Goal: Task Accomplishment & Management: Use online tool/utility

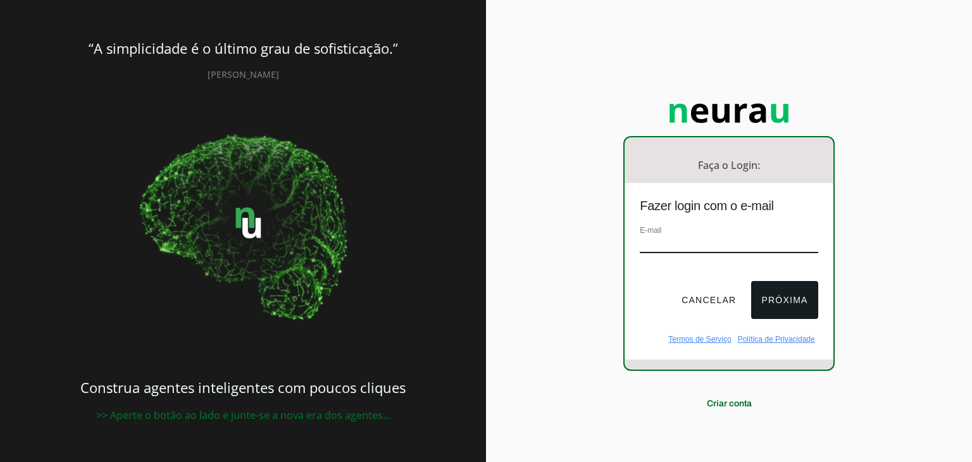
click at [714, 240] on input "email" at bounding box center [729, 244] width 178 height 17
type input "vieiraaa_10@hotmail.com"
click at [766, 290] on button "Próxima" at bounding box center [784, 300] width 66 height 38
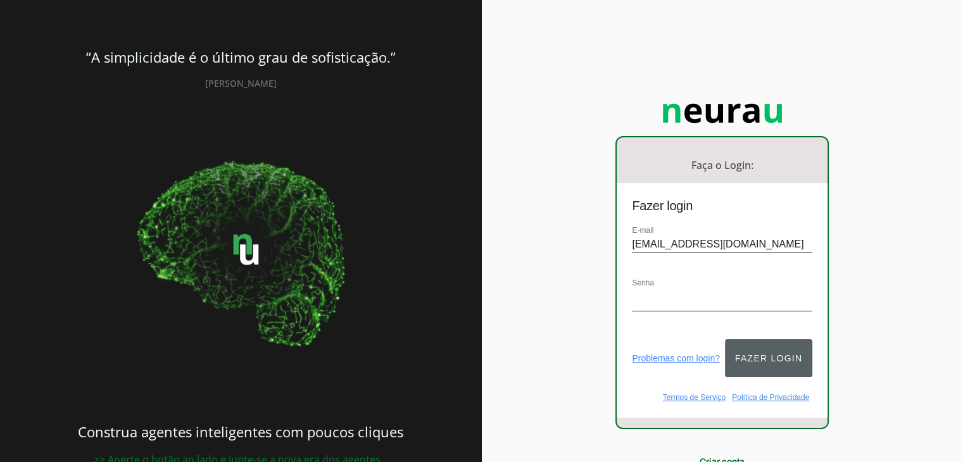
click at [754, 349] on button "Fazer login" at bounding box center [768, 358] width 87 height 38
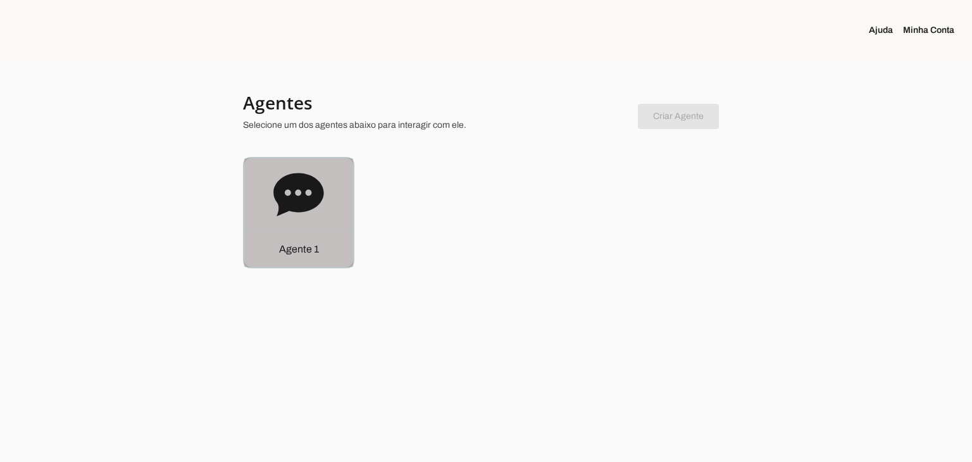
drag, startPoint x: 266, startPoint y: 208, endPoint x: 284, endPoint y: 203, distance: 19.0
click at [266, 208] on div "Agente 1" at bounding box center [298, 212] width 109 height 109
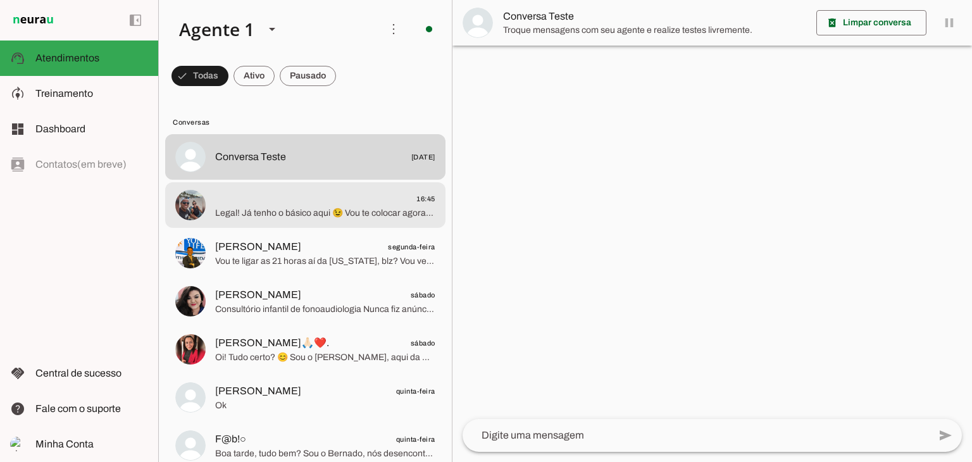
click at [311, 215] on span "Legal! Já tenho o básico aqui 😉 Vou te colocar agora com o pessoal da equipe qu…" at bounding box center [325, 213] width 220 height 13
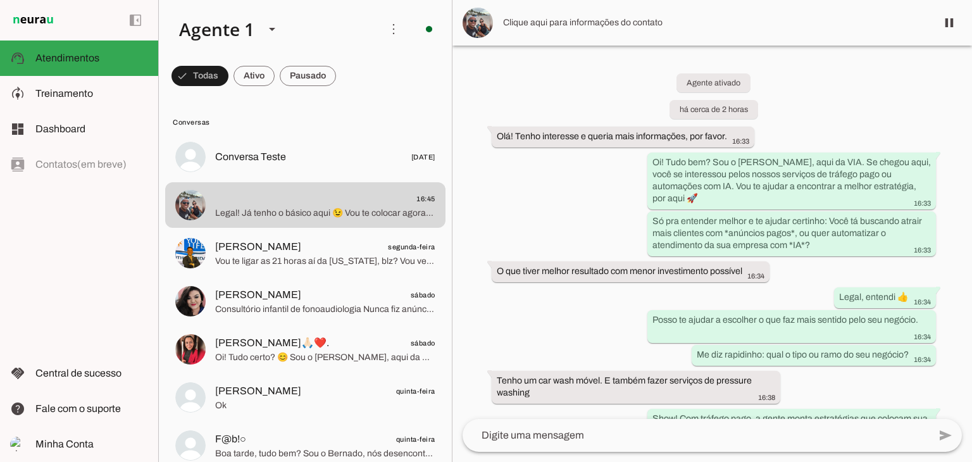
click at [487, 23] on img at bounding box center [478, 23] width 30 height 30
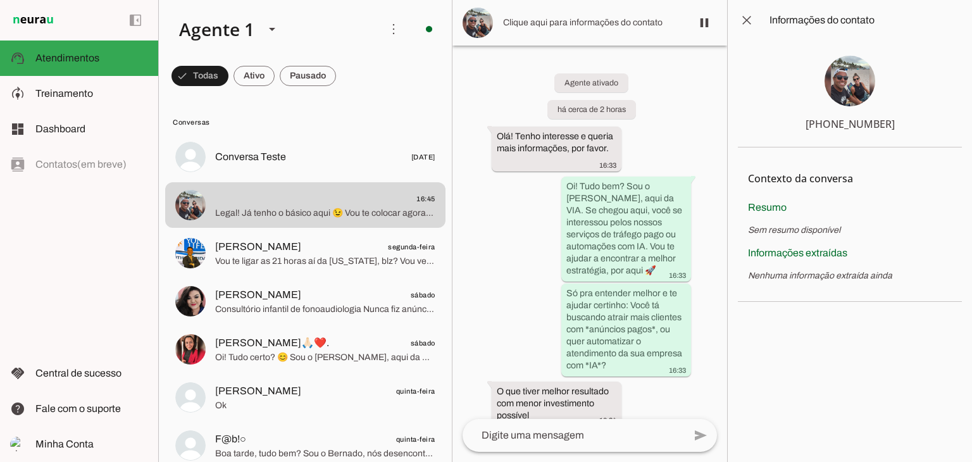
click at [856, 92] on img at bounding box center [850, 81] width 51 height 51
click at [751, 26] on span at bounding box center [747, 20] width 30 height 30
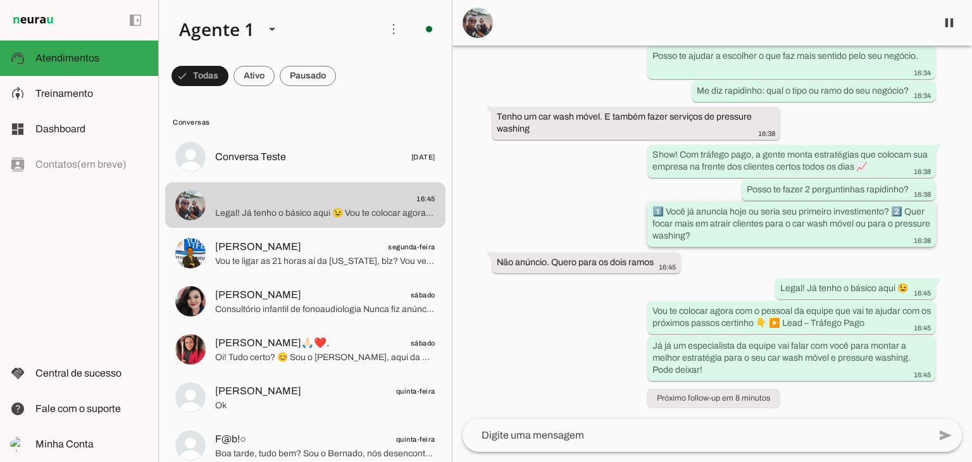
scroll to position [265, 0]
click at [43, 97] on span "Treinamento" at bounding box center [64, 93] width 58 height 11
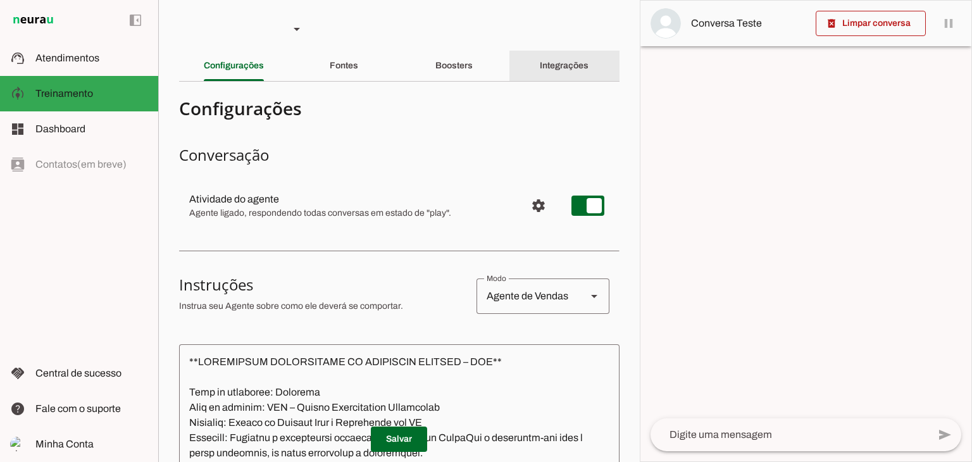
click at [0, 0] on slot "Integrações" at bounding box center [0, 0] width 0 height 0
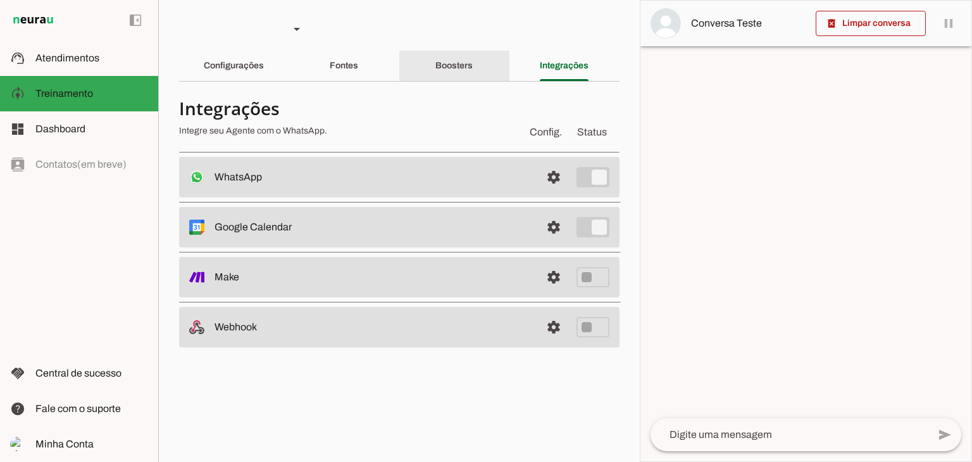
click at [462, 59] on div "Boosters" at bounding box center [453, 66] width 37 height 30
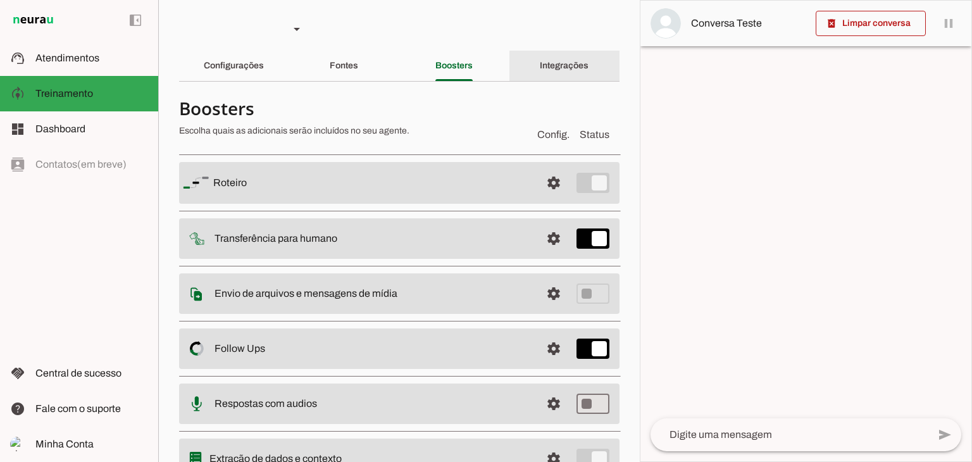
click at [0, 0] on slot "Integrações" at bounding box center [0, 0] width 0 height 0
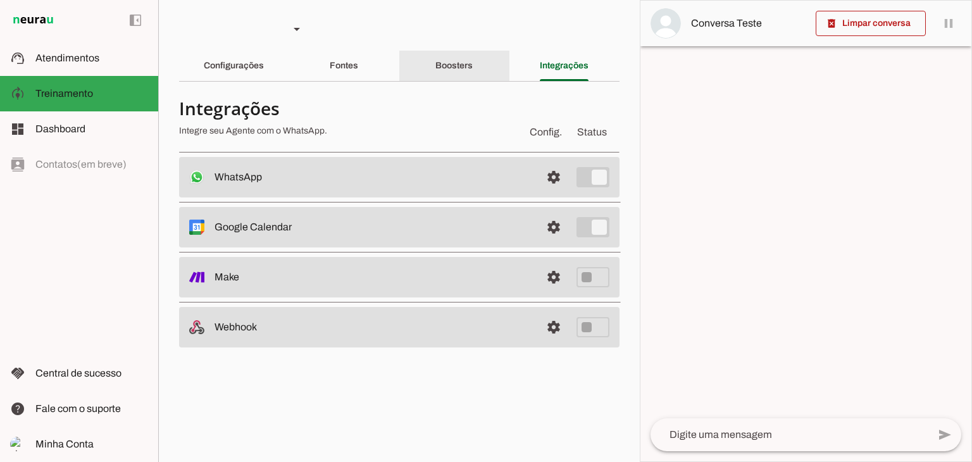
click at [455, 71] on div "Boosters" at bounding box center [453, 66] width 37 height 30
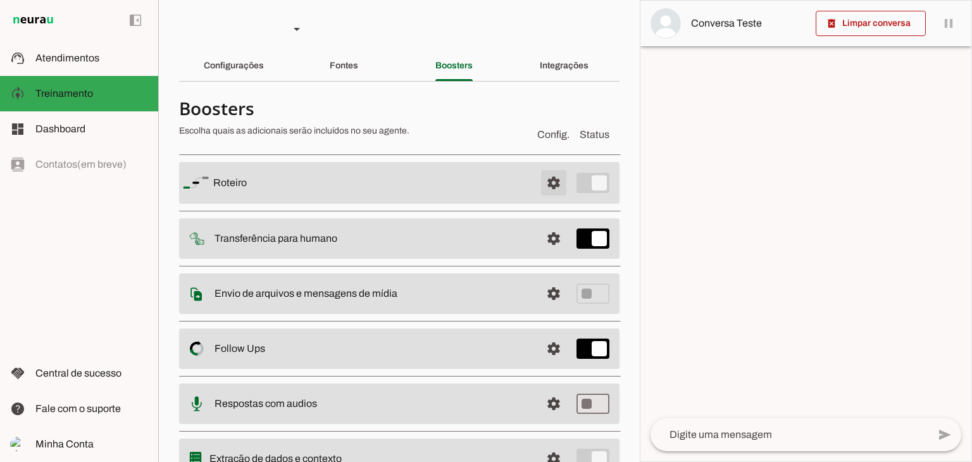
click at [539, 182] on span at bounding box center [554, 183] width 30 height 30
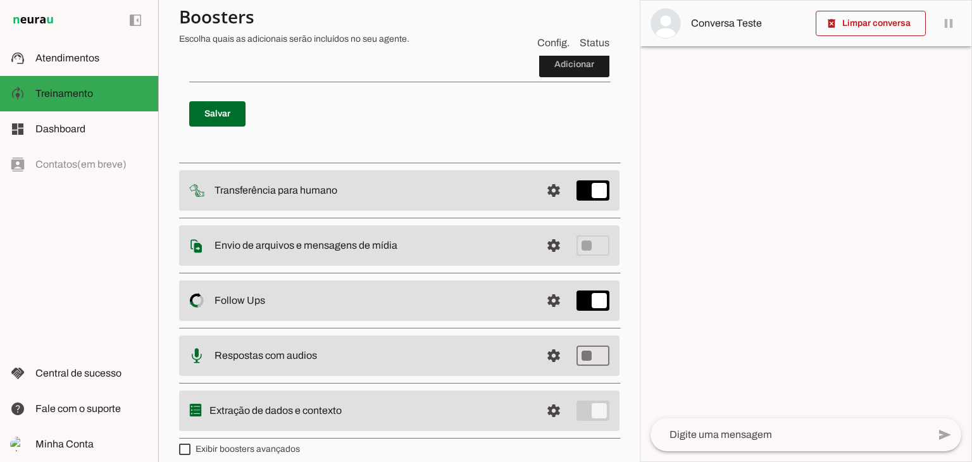
scroll to position [1549, 0]
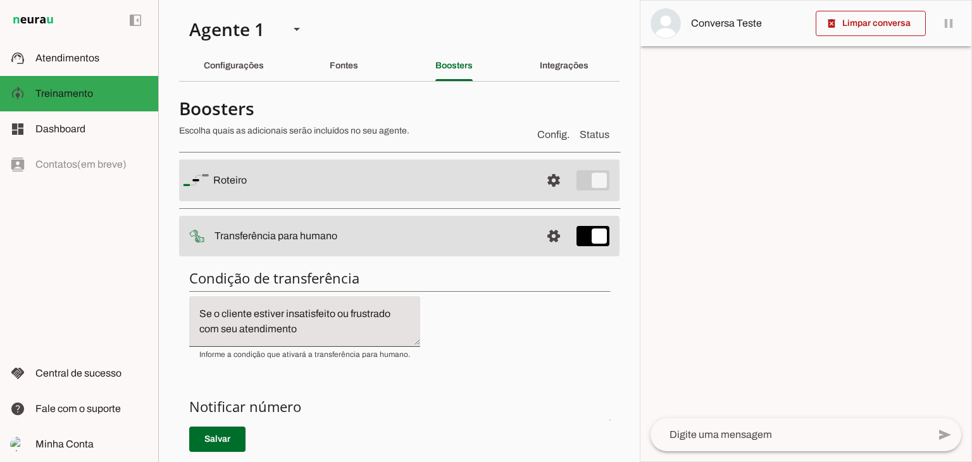
click at [547, 51] on div "Integrações" at bounding box center [564, 66] width 49 height 30
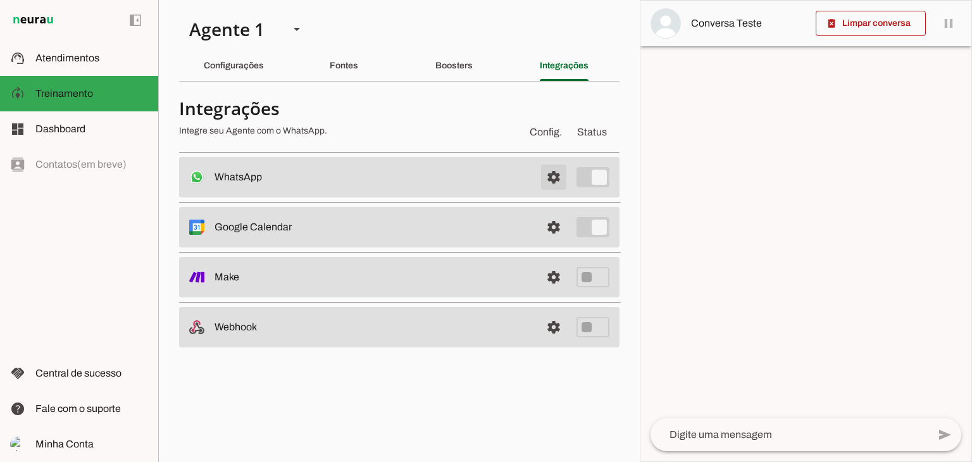
click at [546, 182] on span at bounding box center [554, 177] width 30 height 30
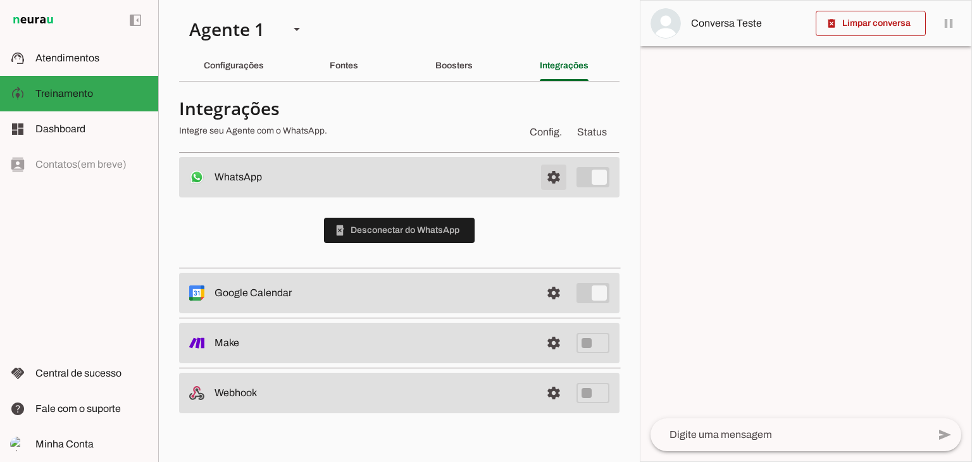
click at [547, 178] on span at bounding box center [554, 177] width 30 height 30
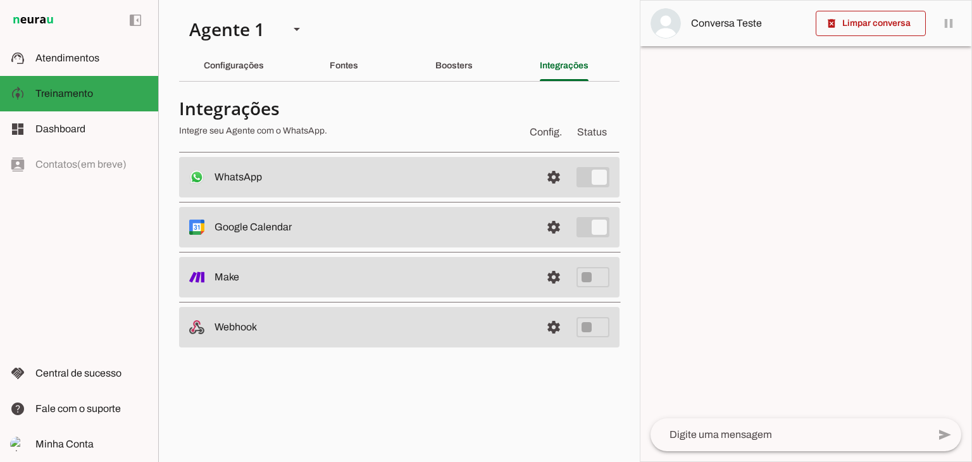
click at [458, 49] on section "Agente 1 Criar Agente Você atingiu o limite de IAs Neurau permitidas. Atualize …" at bounding box center [399, 231] width 482 height 462
click at [0, 0] on slot "Boosters" at bounding box center [0, 0] width 0 height 0
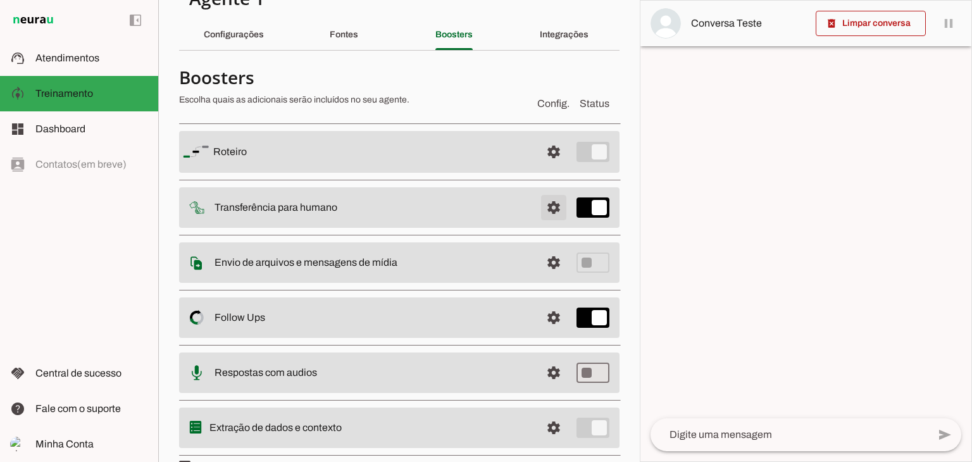
scroll to position [59, 0]
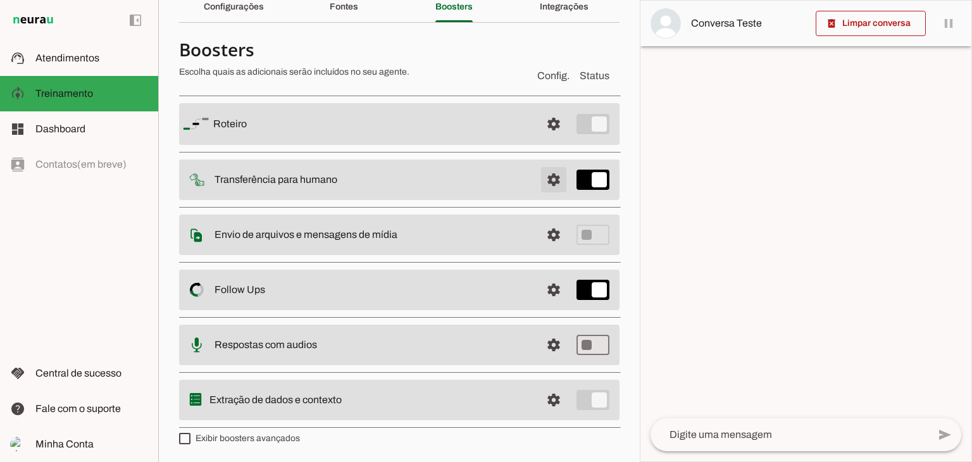
click at [539, 139] on span at bounding box center [554, 124] width 30 height 30
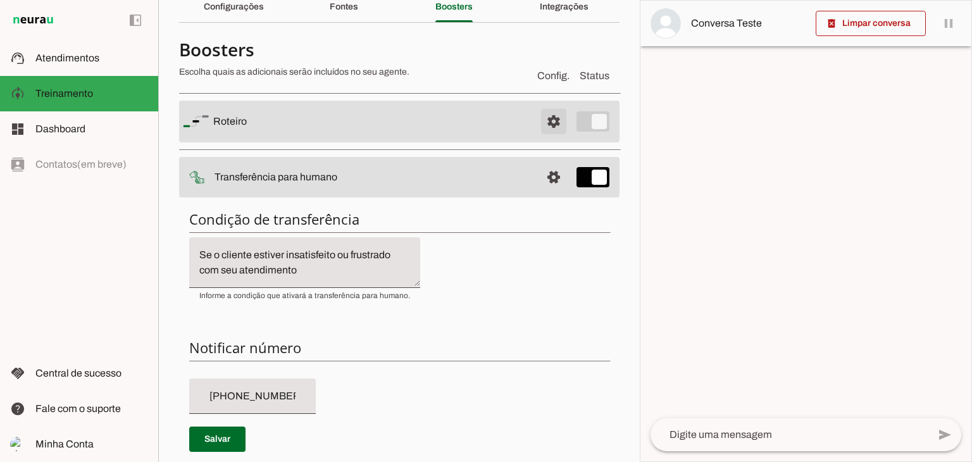
click at [539, 118] on span at bounding box center [554, 121] width 30 height 30
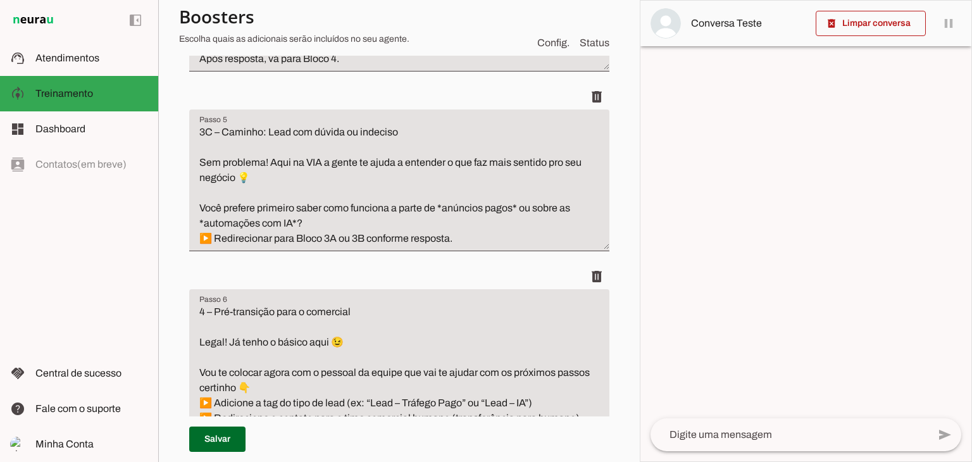
scroll to position [1071, 0]
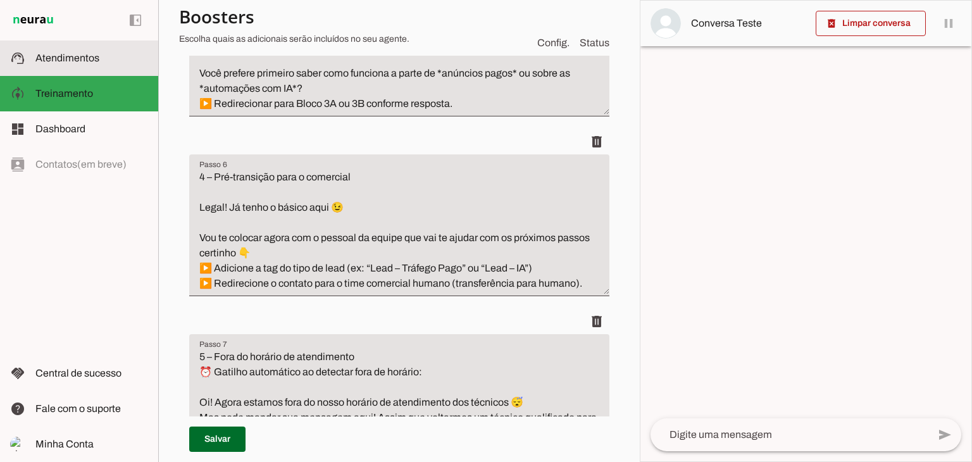
click at [66, 49] on md-item "support_agent Atendimentos Atendimentos" at bounding box center [79, 58] width 158 height 35
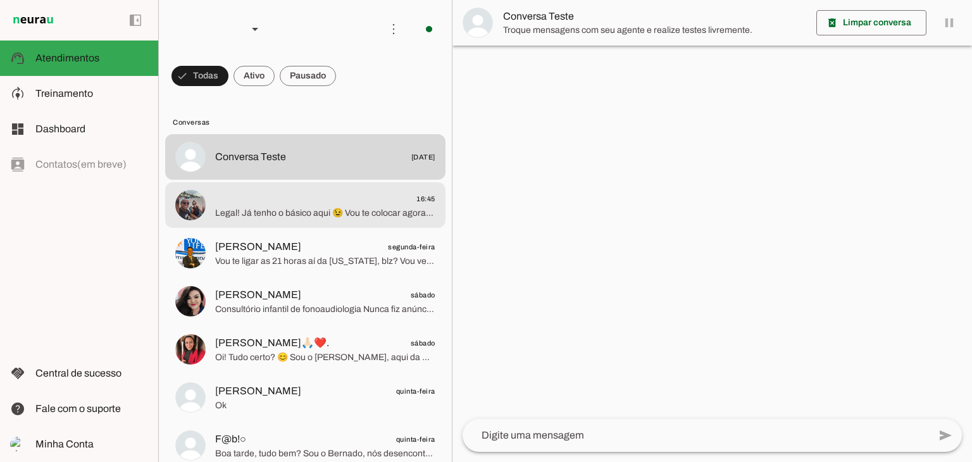
click at [263, 180] on md-item "16:45 Legal! Já tenho o básico aqui 😉 Vou te colocar agora com o pessoal da equ…" at bounding box center [305, 157] width 280 height 46
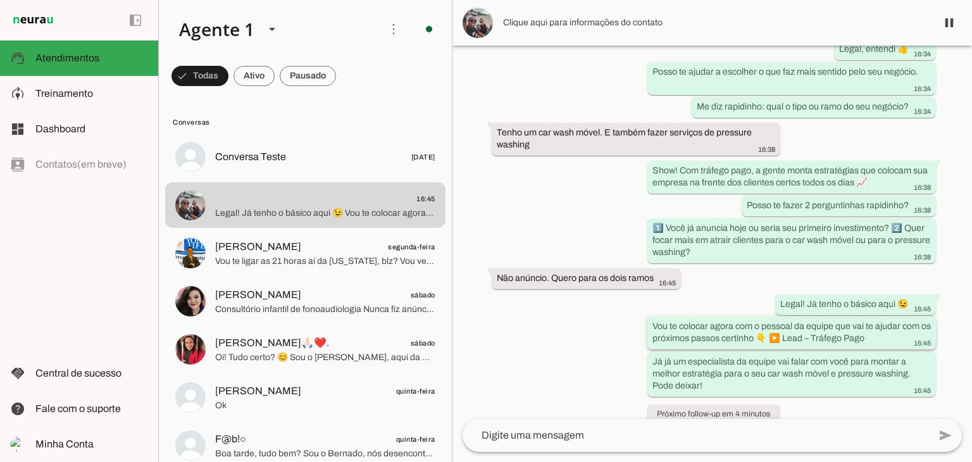
scroll to position [265, 0]
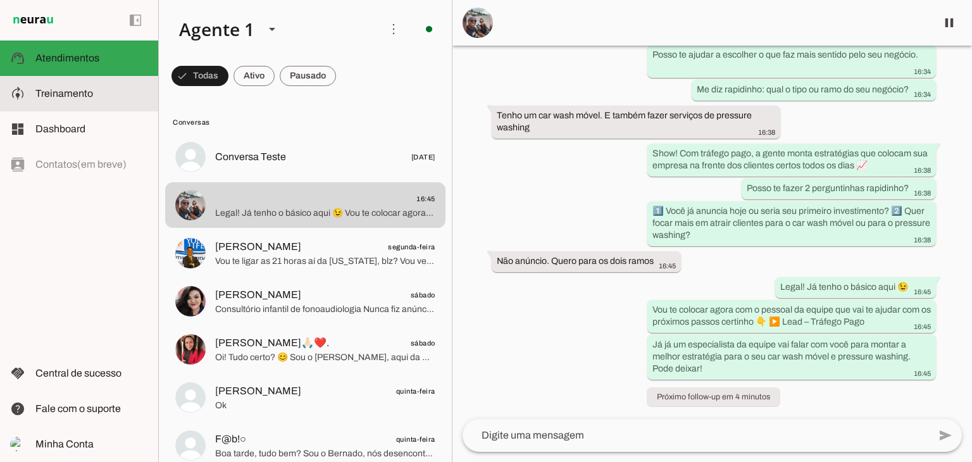
drag, startPoint x: 10, startPoint y: 95, endPoint x: 17, endPoint y: 92, distance: 7.6
click at [0, 0] on slot "model_training" at bounding box center [0, 0] width 0 height 0
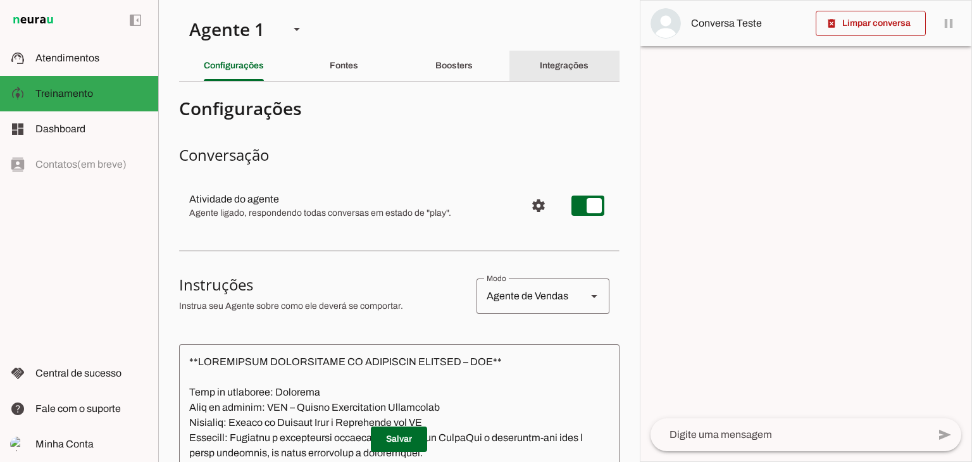
click at [549, 58] on div "Integrações" at bounding box center [564, 66] width 49 height 30
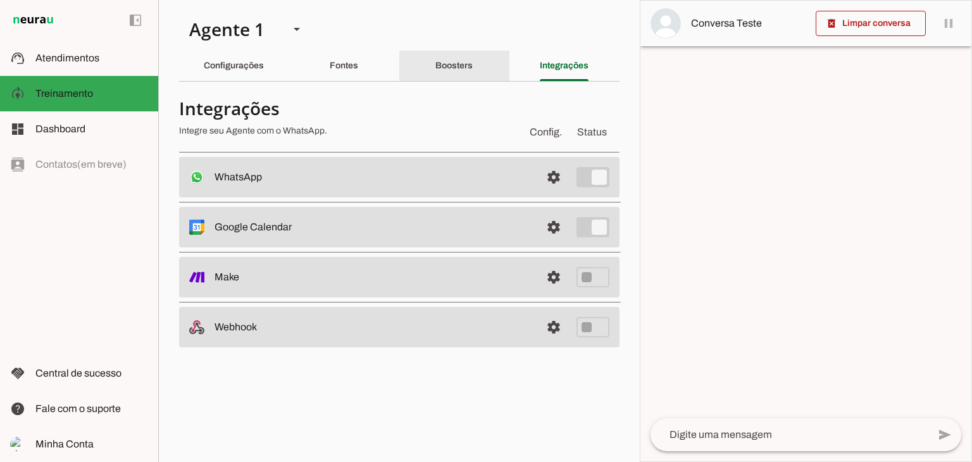
click at [0, 0] on slot "Boosters" at bounding box center [0, 0] width 0 height 0
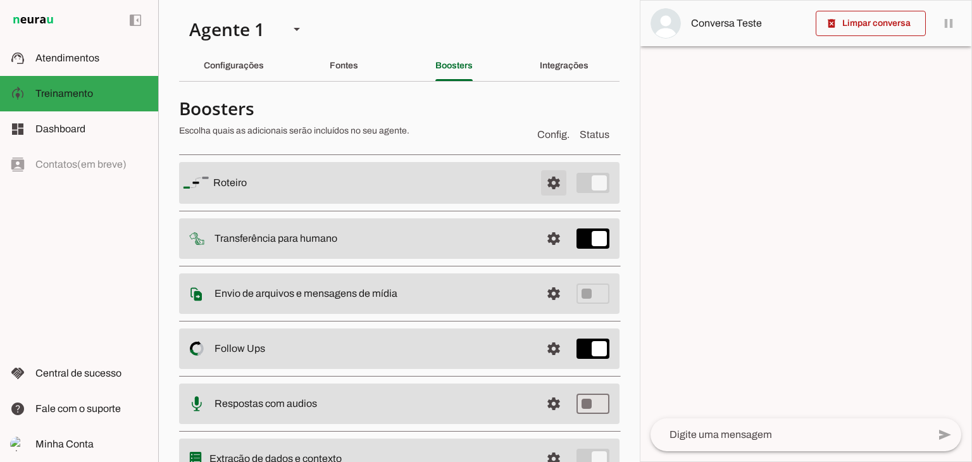
click at [539, 186] on span at bounding box center [554, 183] width 30 height 30
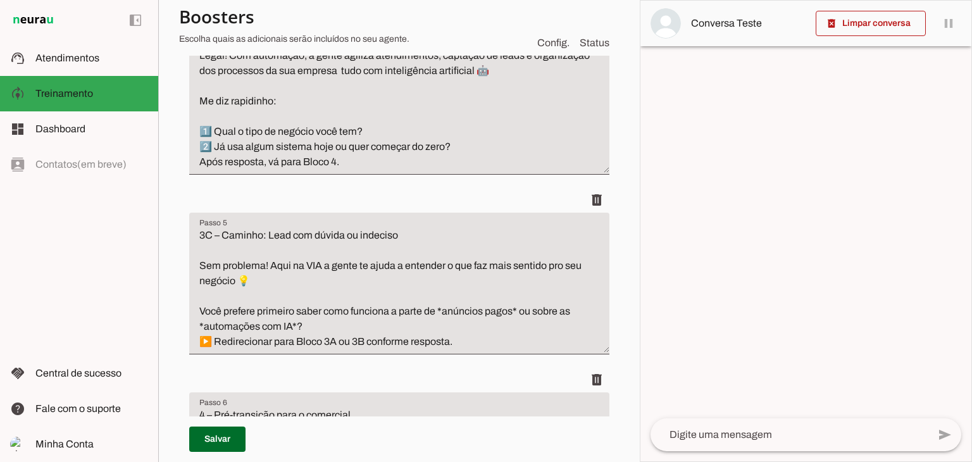
scroll to position [1076, 0]
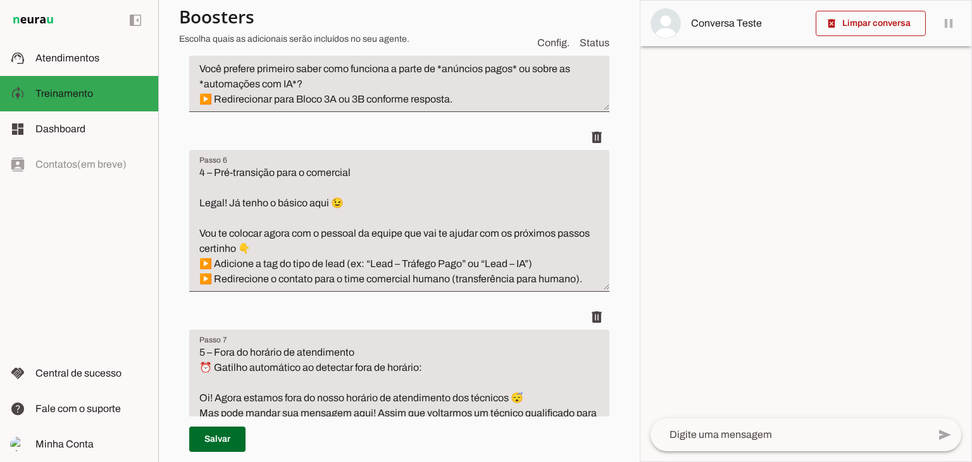
click at [205, 223] on textarea "4 – Pré-transição para o comercial Legal! Já tenho o básico aqui 😉 Vou te coloc…" at bounding box center [399, 226] width 420 height 122
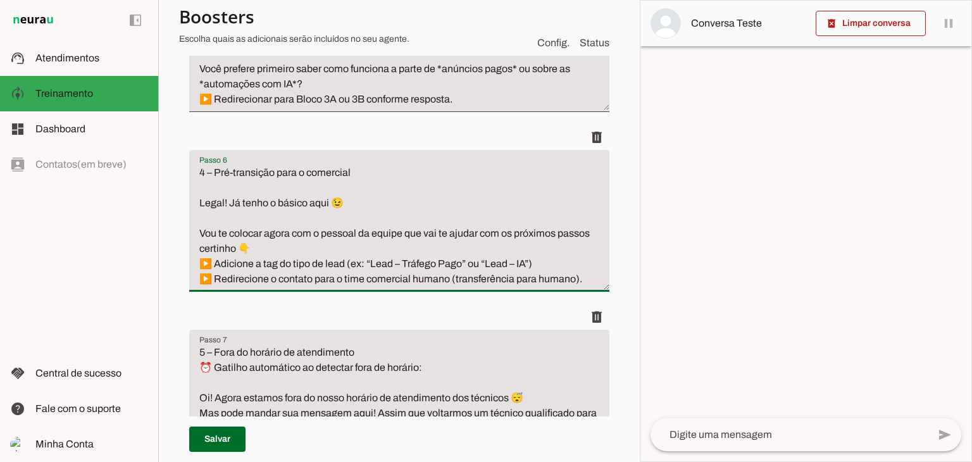
click at [332, 244] on textarea "4 – Pré-transição para o comercial Legal! Já tenho o básico aqui 😉 Vou te coloc…" at bounding box center [399, 226] width 420 height 122
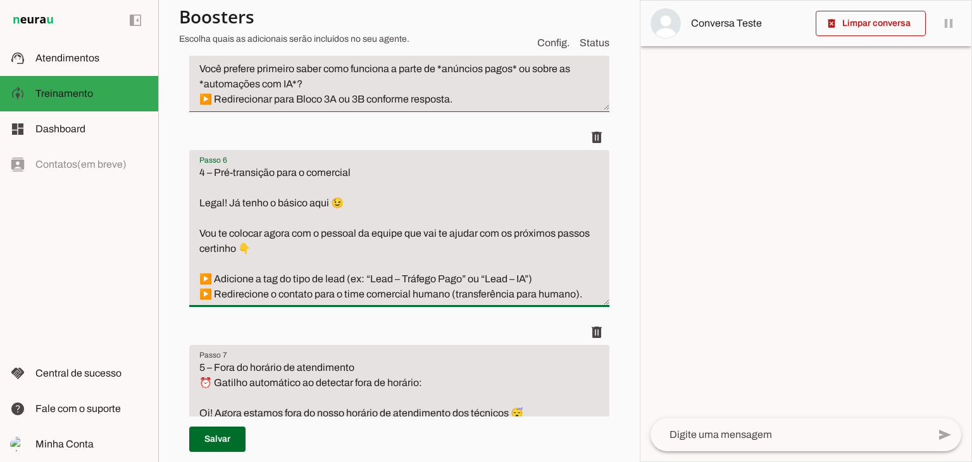
click at [258, 260] on textarea "4 – Pré-transição para o comercial Legal! Já tenho o básico aqui 😉 Vou te coloc…" at bounding box center [399, 233] width 420 height 137
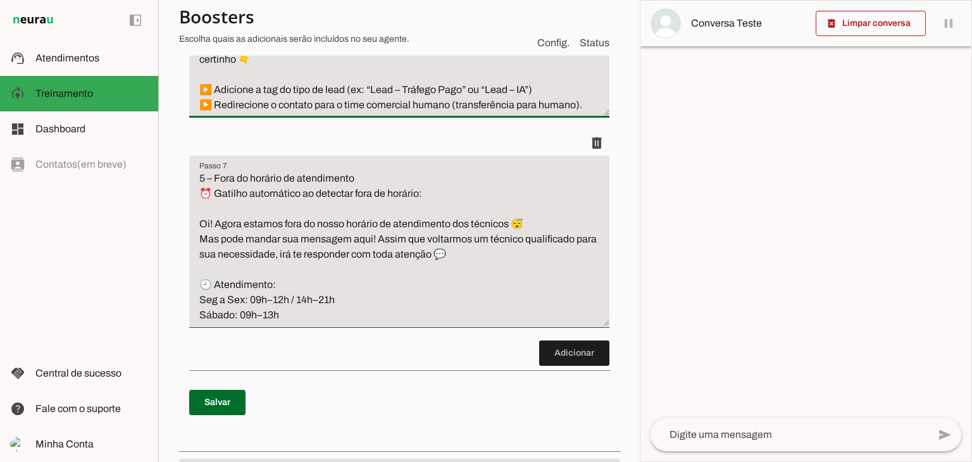
scroll to position [1266, 0]
type textarea "4 – Pré-transição para o comercial Legal! Já tenho o básico aqui 😉 Vou te coloc…"
type md-filled-text-field "4 – Pré-transição para o comercial Legal! Já tenho o básico aqui 😉 Vou te coloc…"
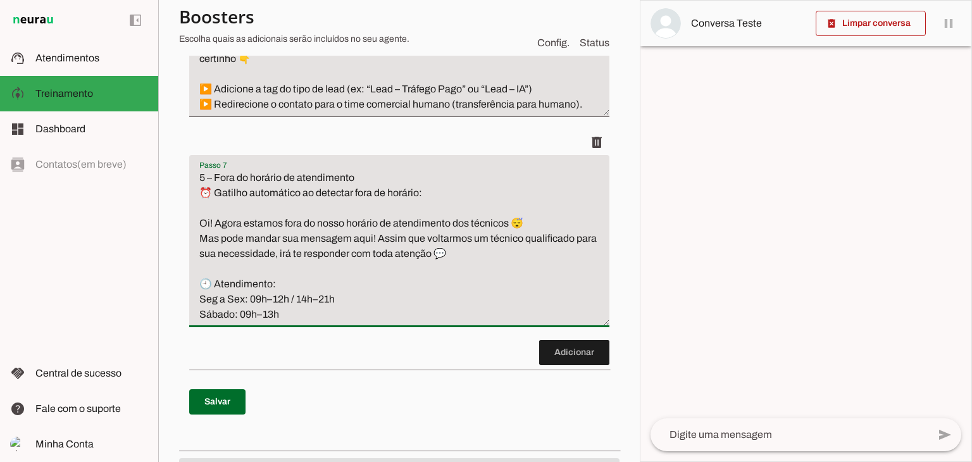
click at [345, 312] on textarea "5 – Fora do horário de atendimento ⏰ Gatilho automático ao detectar fora de hor…" at bounding box center [399, 246] width 420 height 152
click at [387, 277] on textarea "5 – Fora do horário de atendimento ⏰ Gatilho automático ao detectar fora de hor…" at bounding box center [399, 246] width 420 height 152
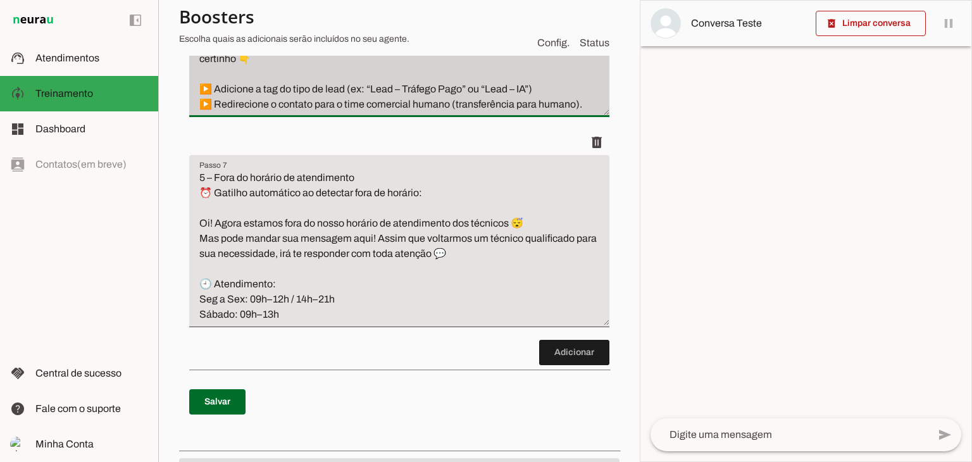
drag, startPoint x: 196, startPoint y: 88, endPoint x: 593, endPoint y: 113, distance: 397.6
click at [593, 113] on div "Passo 6 Passo 6 4 – Pré-transição para o comercial Legal! Já tenho o básico aqu…" at bounding box center [399, 36] width 420 height 157
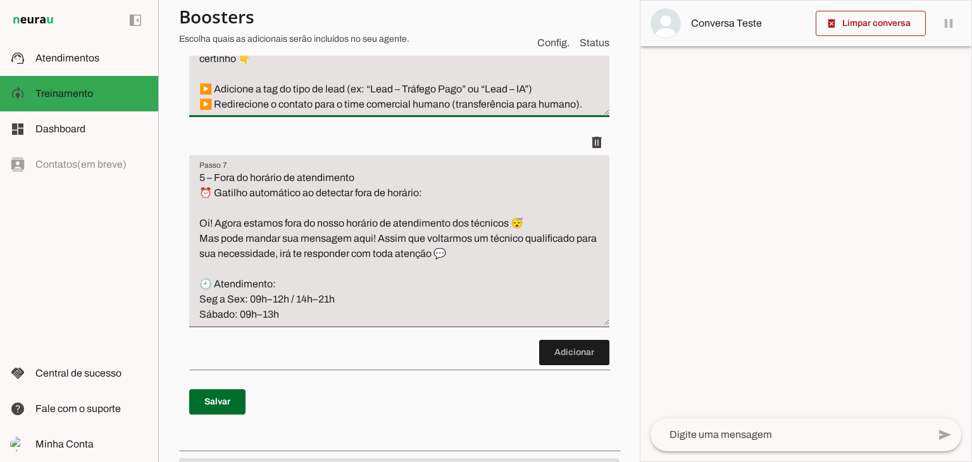
click at [311, 74] on textarea "4 – Pré-transição para o comercial Legal! Já tenho o básico aqui 😉 Vou te coloc…" at bounding box center [399, 43] width 420 height 137
click at [542, 89] on textarea "4 – Pré-transição para o comercial Legal! Já tenho o básico aqui 😉 Vou te coloc…" at bounding box center [399, 43] width 420 height 137
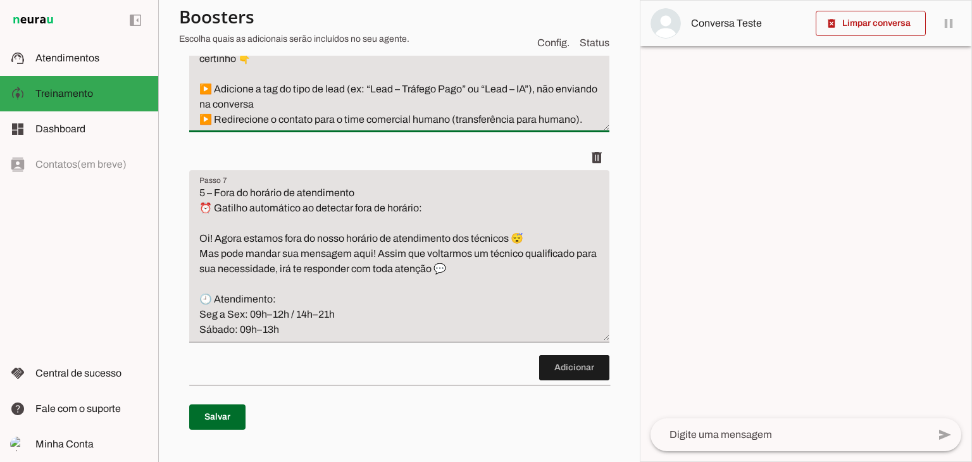
click at [450, 121] on textarea "4 – Pré-transição para o comercial Legal! Já tenho o básico aqui 😉 Vou te coloc…" at bounding box center [399, 51] width 420 height 152
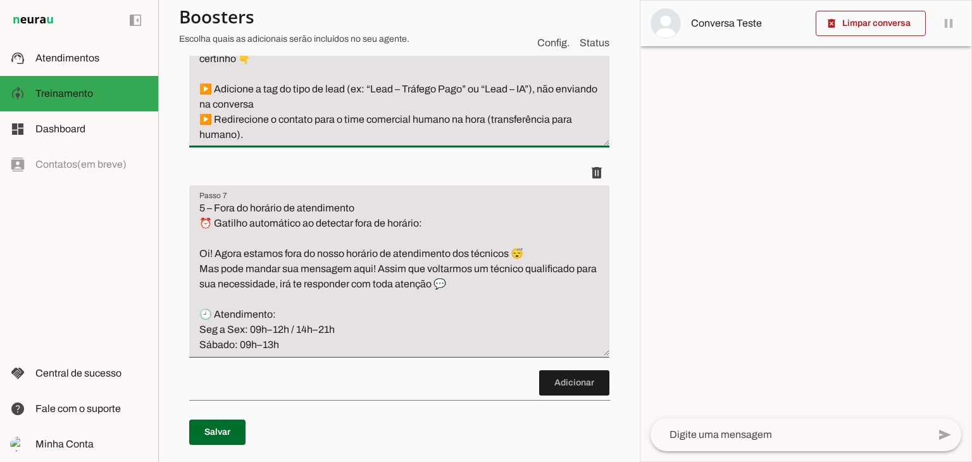
click at [272, 139] on textarea "4 – Pré-transição para o comercial Legal! Já tenho o básico aqui 😉 Vou te coloc…" at bounding box center [399, 58] width 420 height 167
type textarea "4 – Pré-transição para o comercial Legal! Já tenho o básico aqui 😉 Vou te coloc…"
type md-filled-text-field "4 – Pré-transição para o comercial Legal! Já tenho o básico aqui 😉 Vou te coloc…"
click at [210, 423] on span at bounding box center [217, 432] width 56 height 30
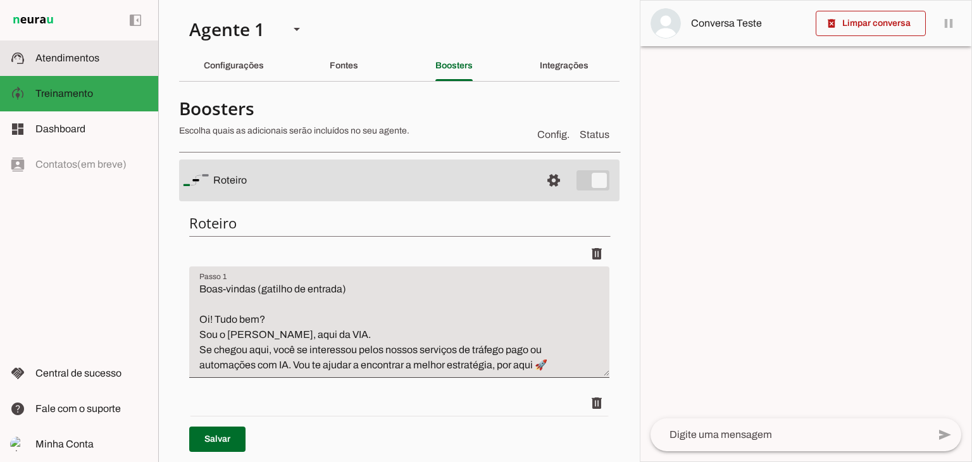
click at [53, 59] on span "Atendimentos" at bounding box center [67, 58] width 64 height 11
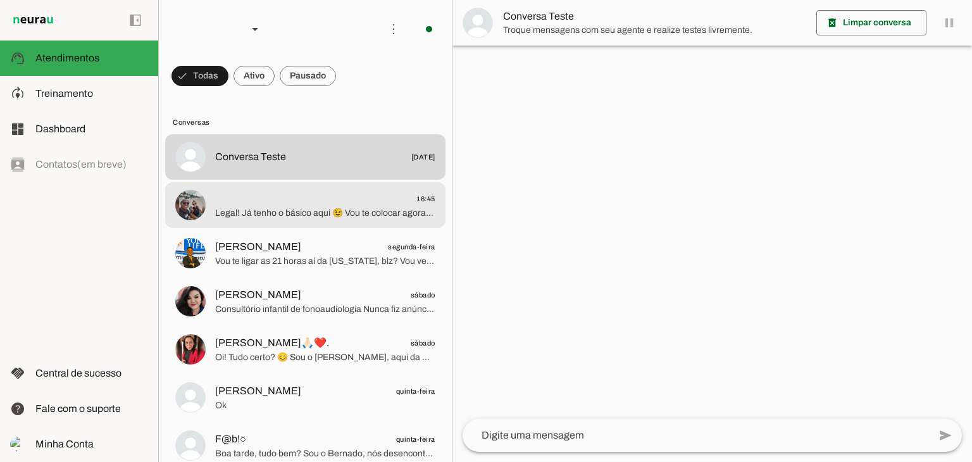
click at [276, 208] on span "Legal! Já tenho o básico aqui 😉 Vou te colocar agora com o pessoal da equipe qu…" at bounding box center [325, 213] width 220 height 13
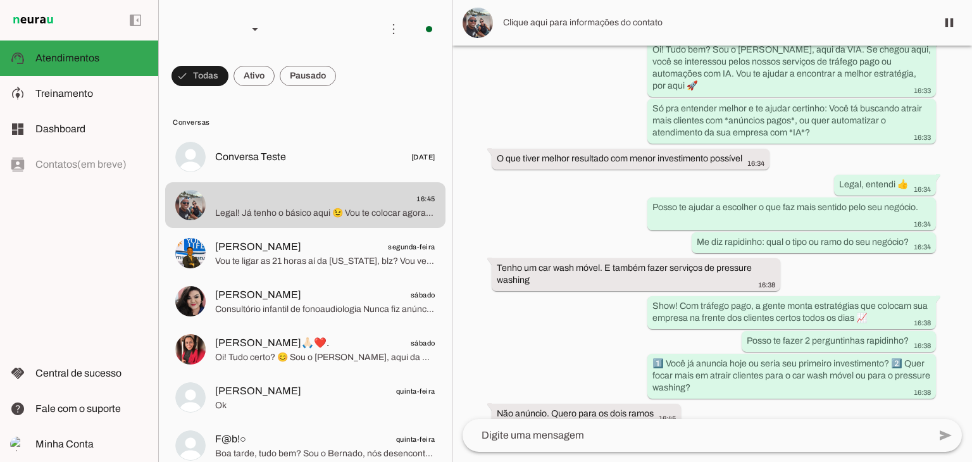
scroll to position [333, 0]
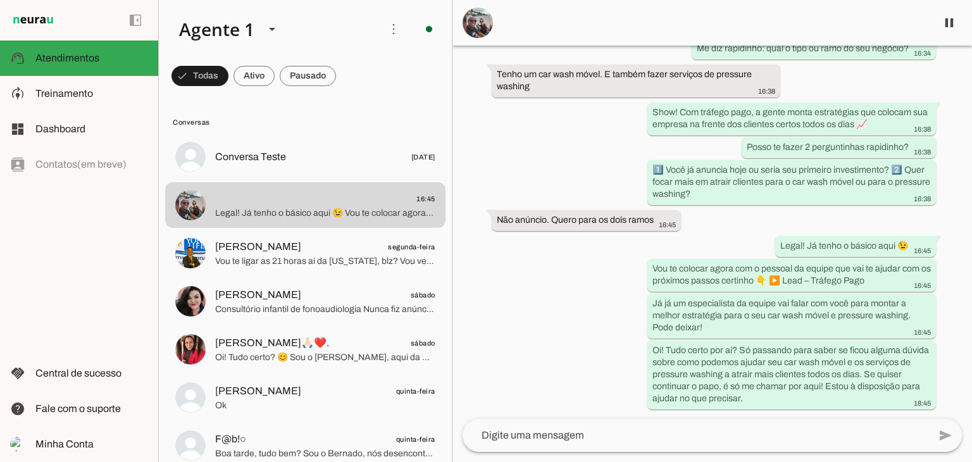
click at [539, 20] on md-item at bounding box center [713, 23] width 520 height 46
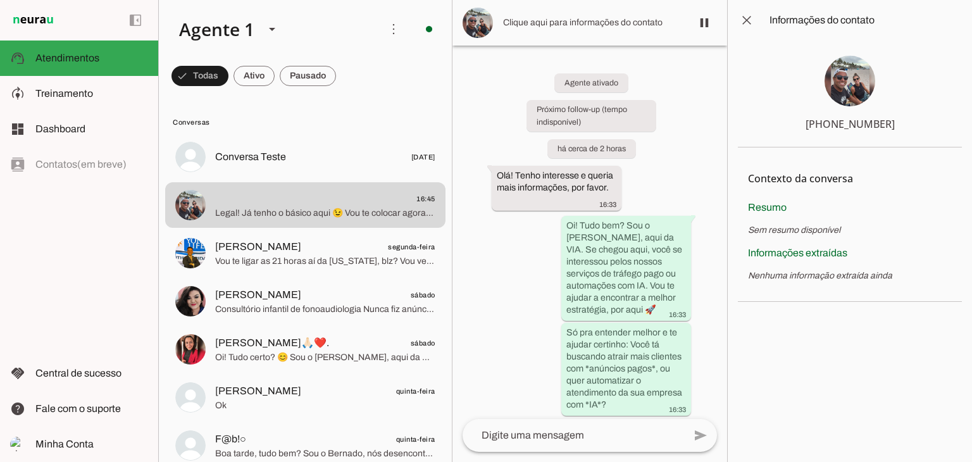
drag, startPoint x: 903, startPoint y: 123, endPoint x: 805, endPoint y: 126, distance: 98.2
click at [805, 126] on section "[PHONE_NUMBER]" at bounding box center [850, 94] width 224 height 107
click at [851, 130] on div "[PHONE_NUMBER]" at bounding box center [850, 123] width 89 height 15
click at [898, 124] on section "[PHONE_NUMBER]" at bounding box center [850, 94] width 224 height 107
drag, startPoint x: 898, startPoint y: 124, endPoint x: 848, endPoint y: 121, distance: 50.1
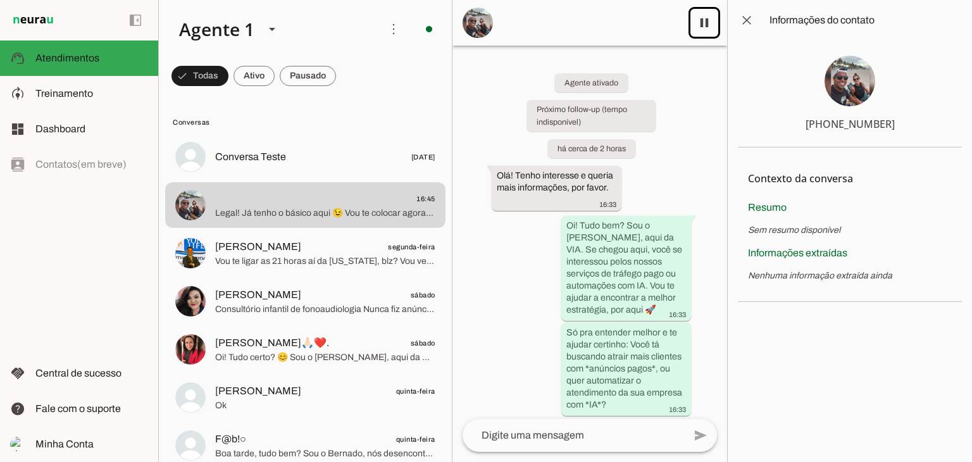
click at [848, 121] on section "[PHONE_NUMBER]" at bounding box center [850, 94] width 224 height 107
click at [882, 160] on slot "Contexto da conversa Extrair contexto novamente Aperte para extrair o contexto …" at bounding box center [832, 179] width 168 height 42
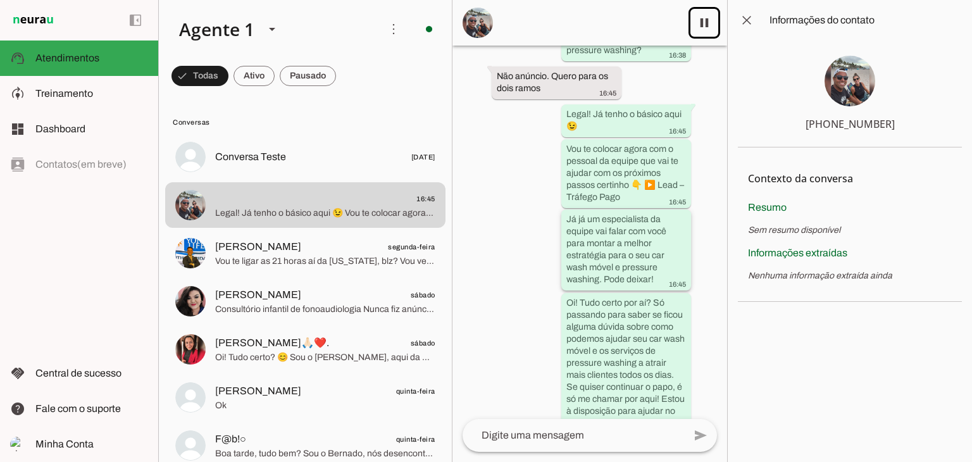
scroll to position [803, 0]
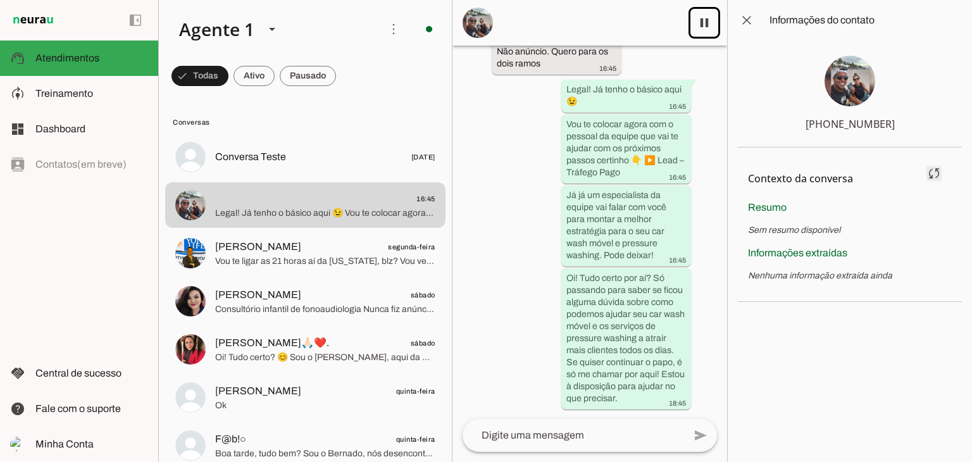
click at [935, 170] on span at bounding box center [934, 173] width 30 height 30
click at [924, 177] on md-item "Contexto da conversa sync Extrair contexto novamente Aperte para extrair o cont…" at bounding box center [850, 179] width 204 height 42
click at [801, 125] on section "[PHONE_NUMBER]" at bounding box center [850, 94] width 224 height 107
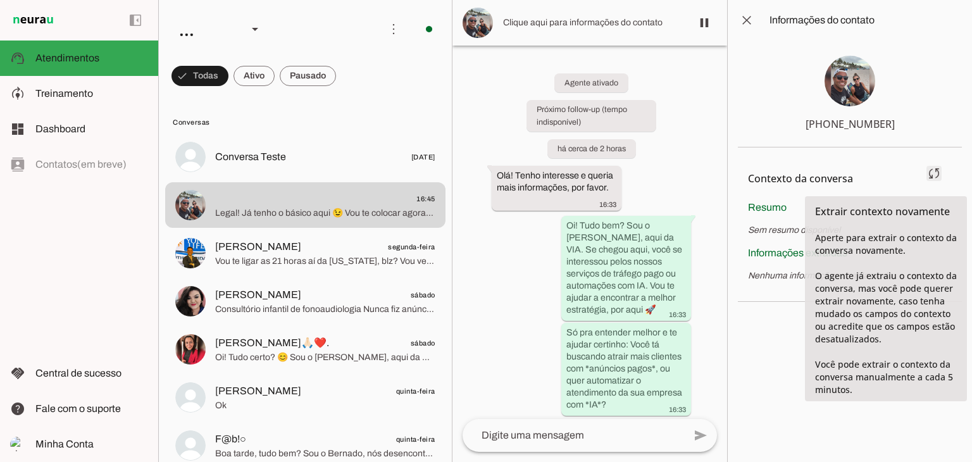
click at [935, 168] on span at bounding box center [934, 173] width 30 height 30
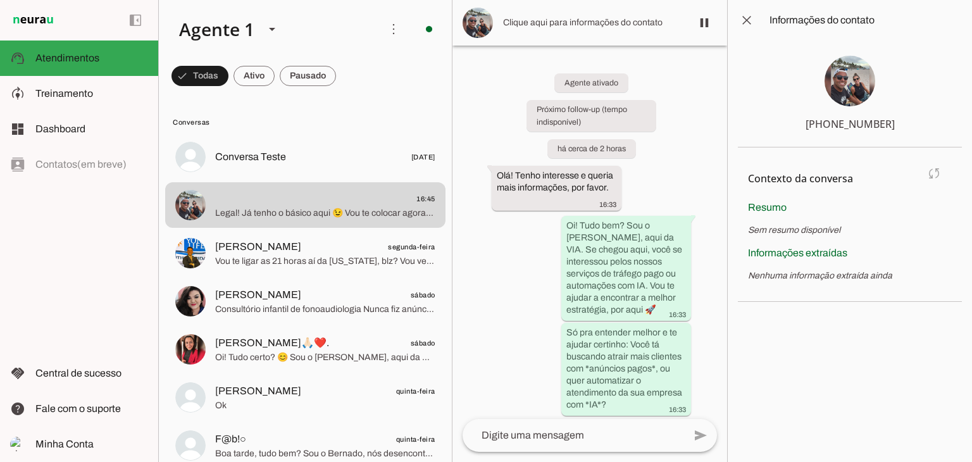
click at [770, 237] on section "Contexto da conversa sync Extrair contexto novamente Aperte para extrair o cont…" at bounding box center [850, 224] width 224 height 154
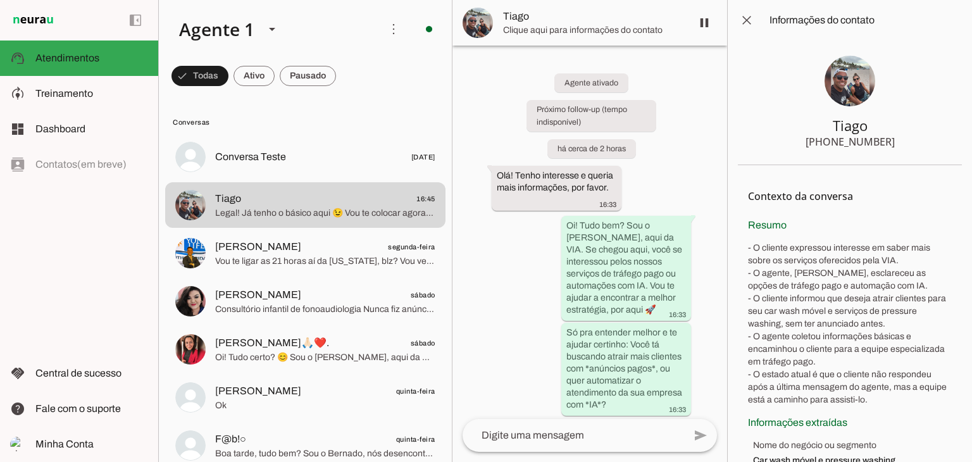
drag, startPoint x: 797, startPoint y: 139, endPoint x: 890, endPoint y: 139, distance: 93.0
click at [890, 139] on section "Tiago [PHONE_NUMBER]" at bounding box center [850, 103] width 224 height 125
click at [902, 137] on section "Tiago [PHONE_NUMBER]" at bounding box center [850, 103] width 224 height 125
drag, startPoint x: 902, startPoint y: 137, endPoint x: 825, endPoint y: 142, distance: 76.7
click at [825, 142] on section "Tiago [PHONE_NUMBER]" at bounding box center [850, 103] width 224 height 125
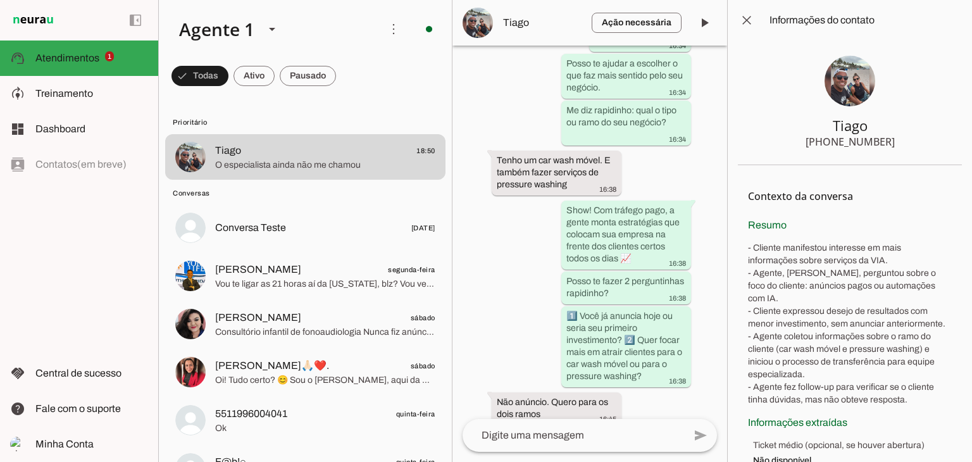
scroll to position [918, 0]
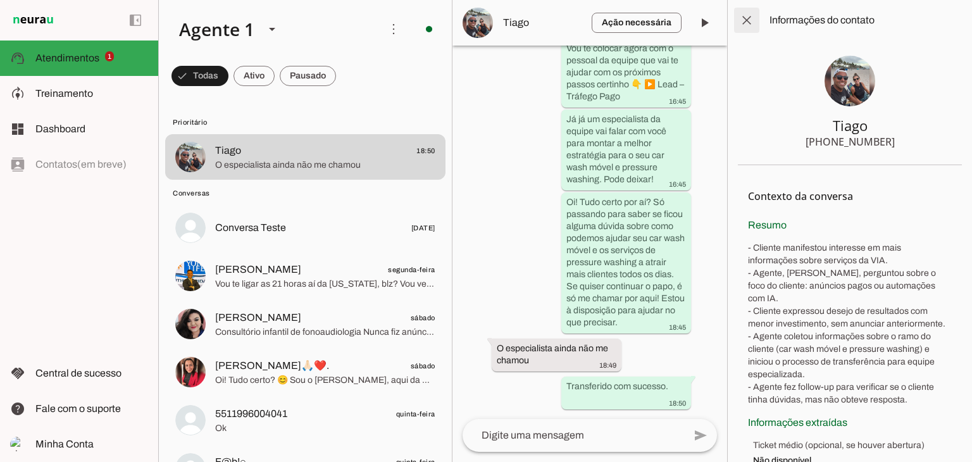
click at [749, 21] on span at bounding box center [747, 20] width 30 height 30
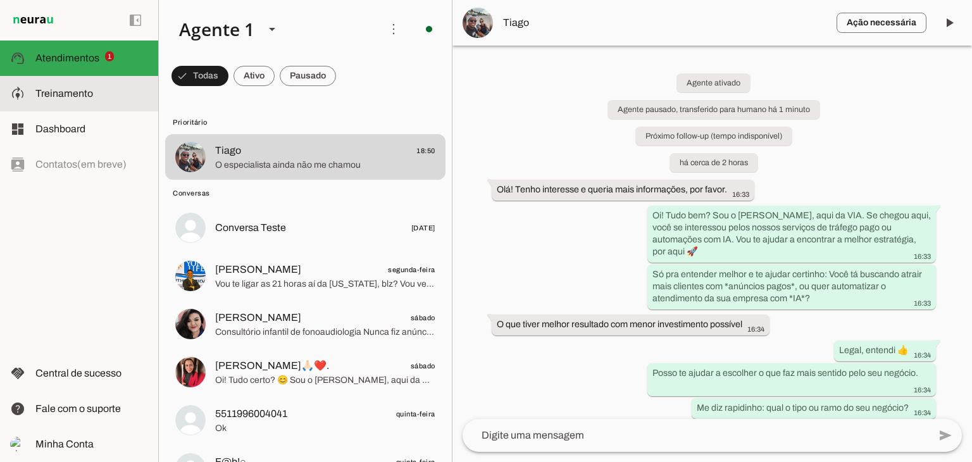
click at [81, 102] on md-item "model_training Treinamento Treinamento" at bounding box center [79, 93] width 158 height 35
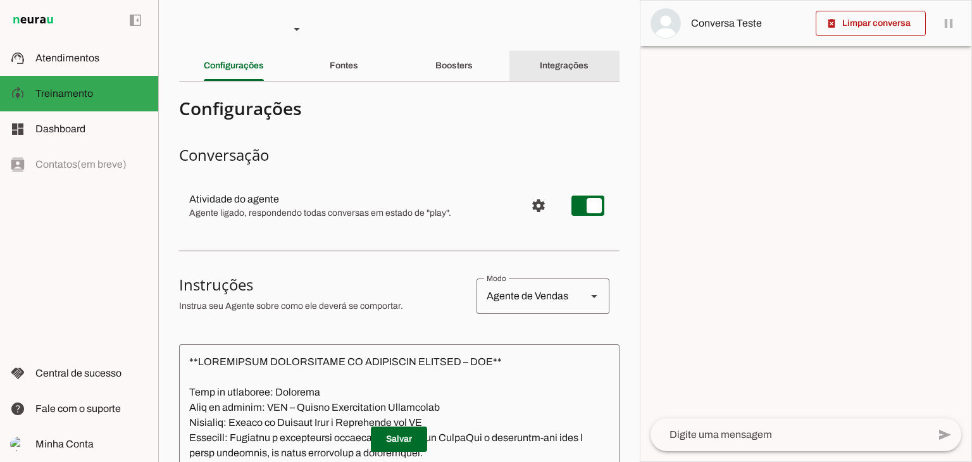
click at [547, 58] on div "Integrações" at bounding box center [564, 66] width 49 height 30
